Goal: Information Seeking & Learning: Learn about a topic

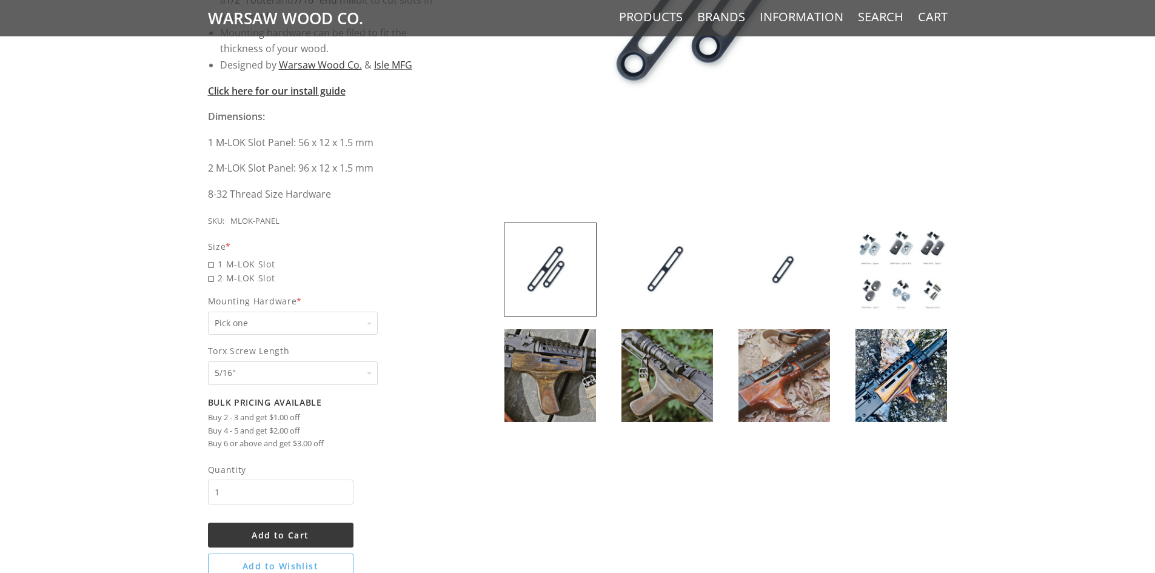
scroll to position [242, 0]
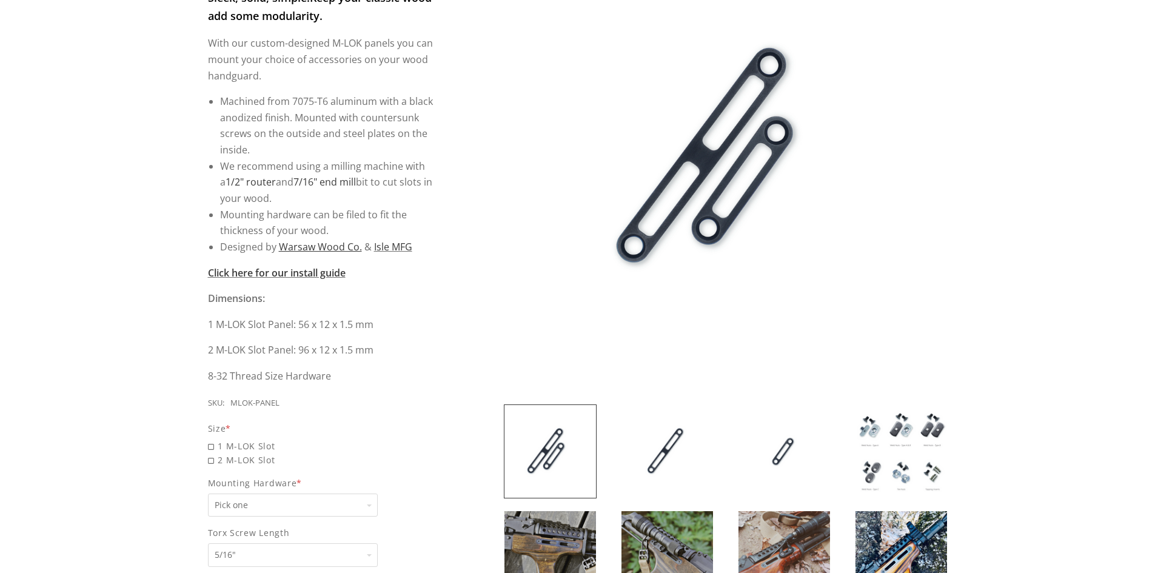
click at [540, 539] on img at bounding box center [550, 557] width 92 height 93
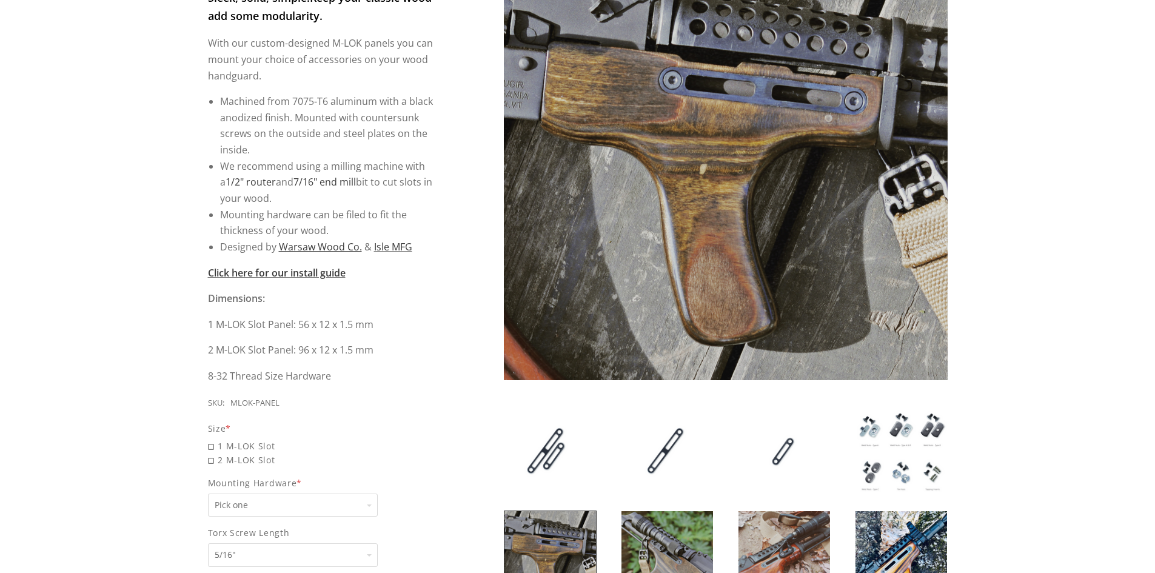
click at [887, 432] on img at bounding box center [901, 451] width 92 height 93
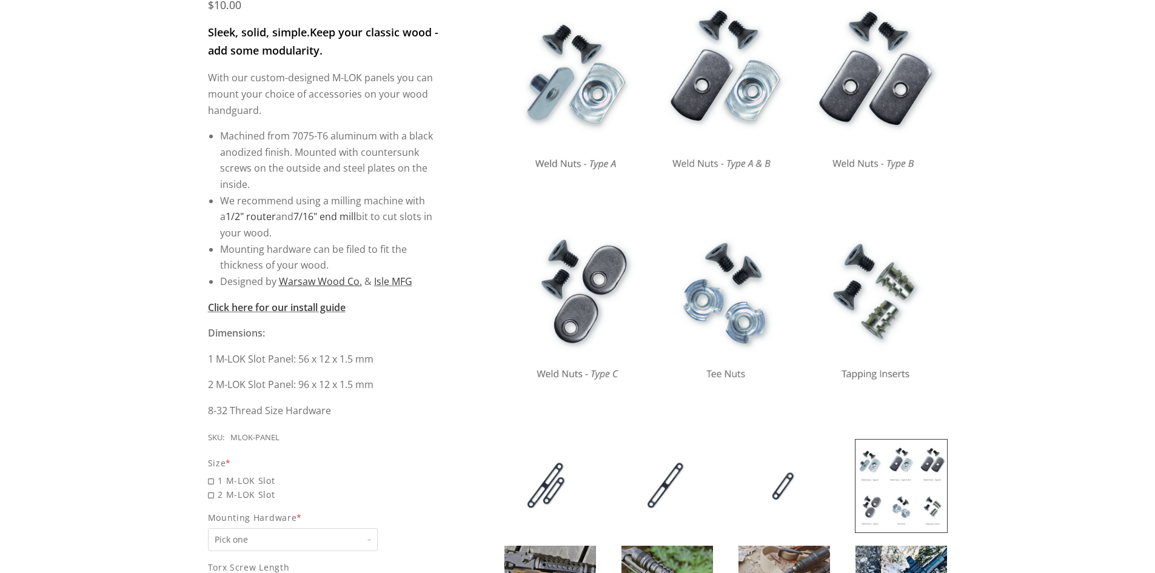
scroll to position [182, 0]
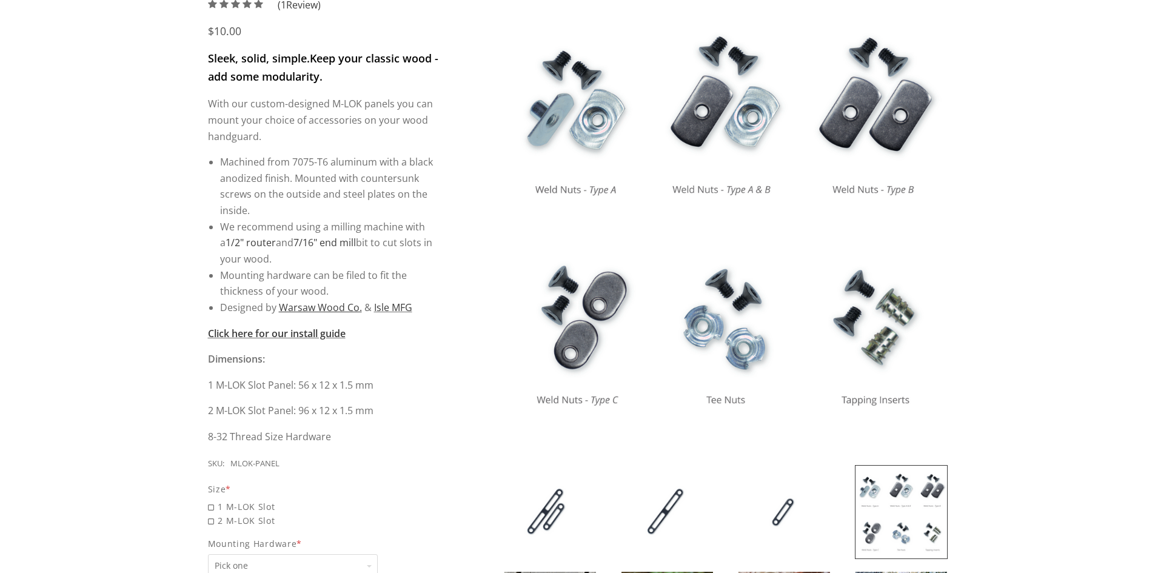
click at [909, 374] on img at bounding box center [726, 219] width 444 height 444
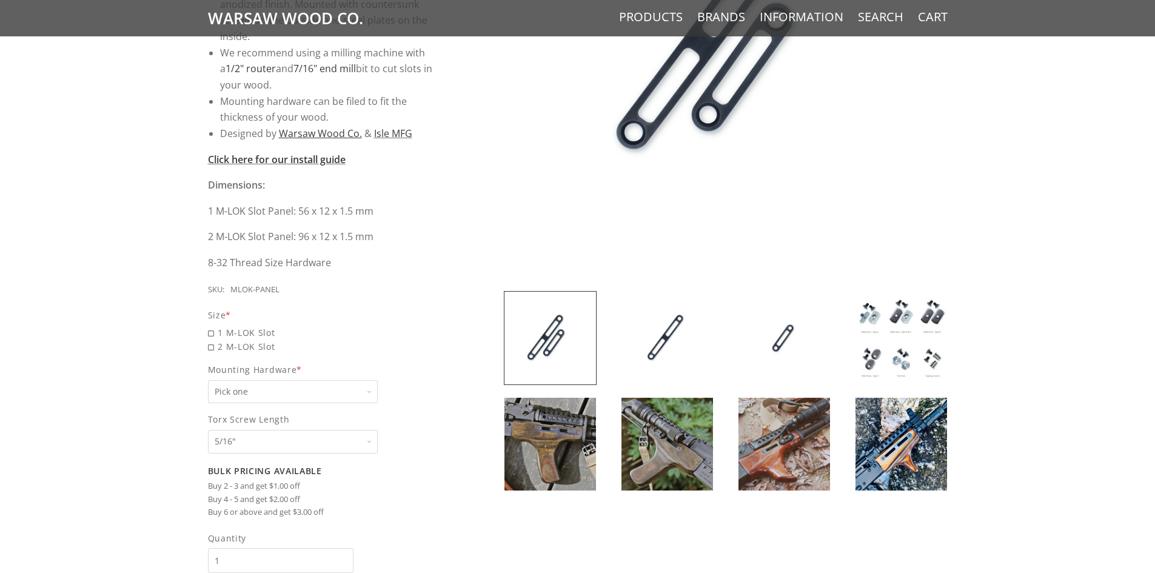
scroll to position [361, 0]
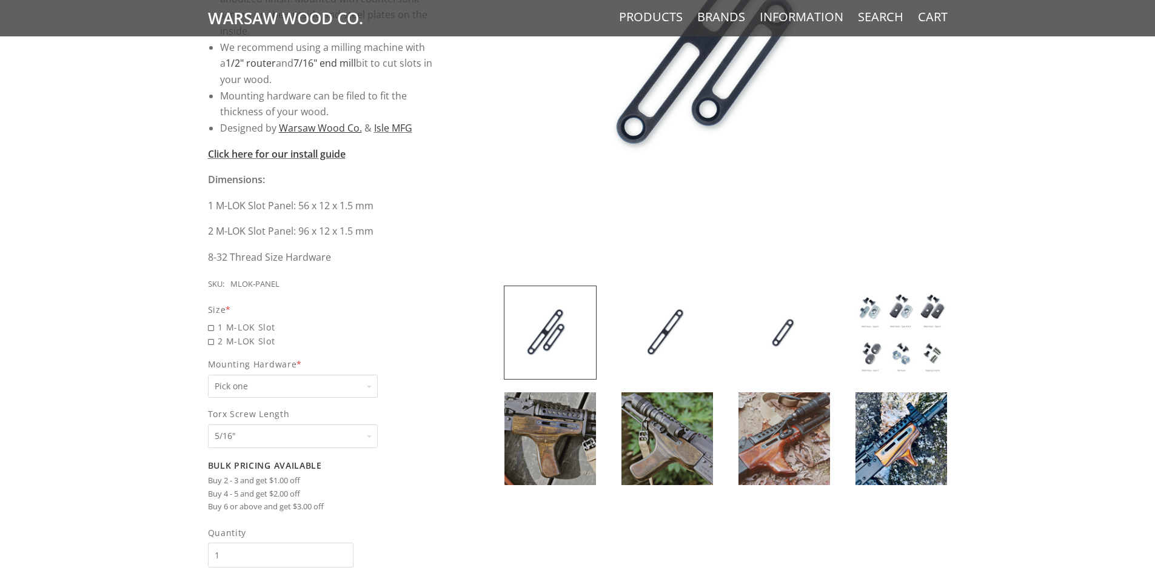
click at [314, 385] on select "Pick one None Weld Nuts - Type A & Torx Screws +$1 Weld Nuts - Type A + B & Tor…" at bounding box center [293, 387] width 170 height 24
